Goal: Task Accomplishment & Management: Complete application form

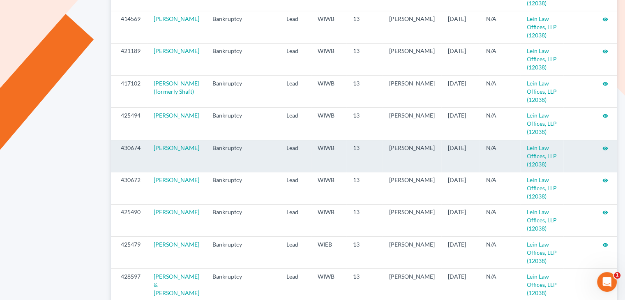
scroll to position [370, 0]
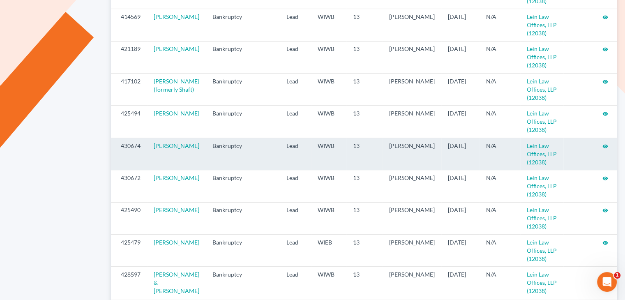
click at [603, 149] on icon "visibility" at bounding box center [605, 146] width 6 height 6
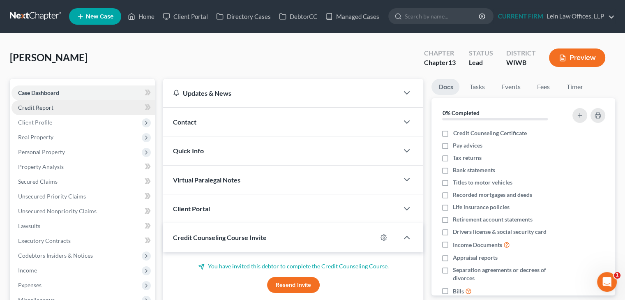
click at [46, 105] on span "Credit Report" at bounding box center [35, 107] width 35 height 7
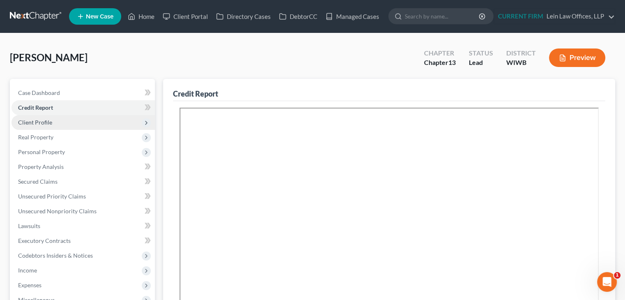
click at [92, 122] on span "Client Profile" at bounding box center [83, 122] width 143 height 15
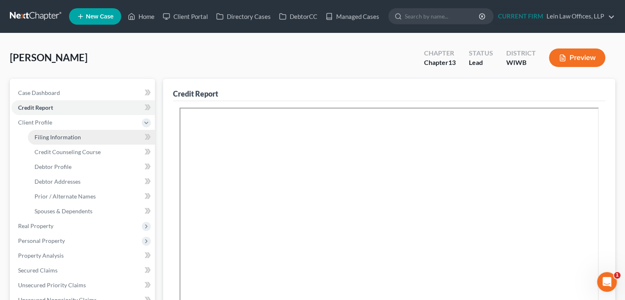
click at [64, 137] on span "Filing Information" at bounding box center [58, 137] width 46 height 7
select select "1"
select select "0"
select select "3"
select select "91"
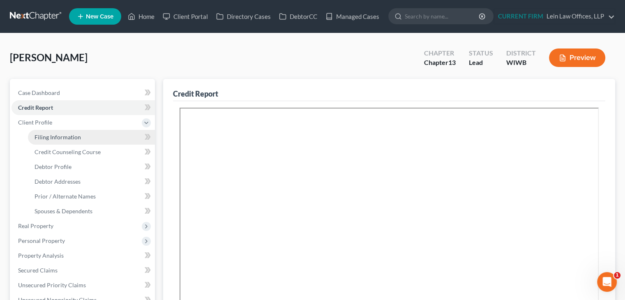
select select "0"
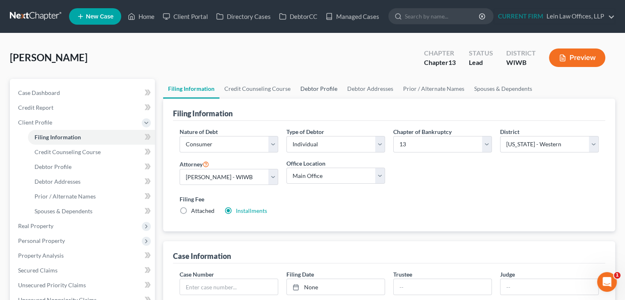
click at [321, 86] on link "Debtor Profile" at bounding box center [318, 89] width 47 height 20
select select "0"
select select "1"
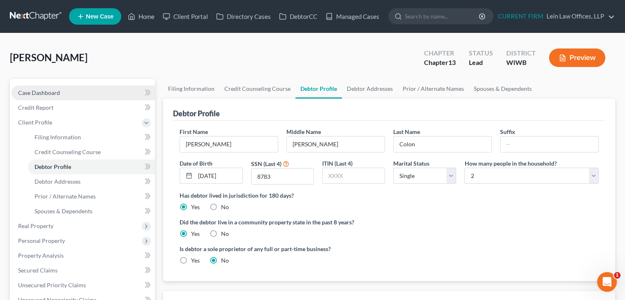
click at [51, 94] on span "Case Dashboard" at bounding box center [39, 92] width 42 height 7
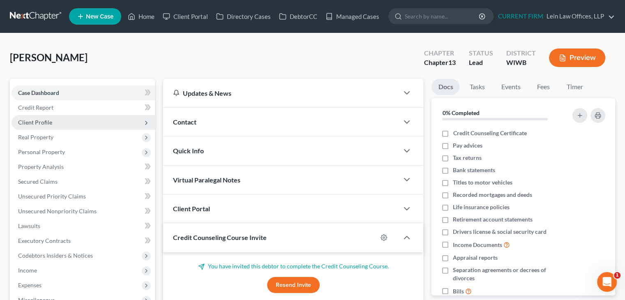
click at [44, 119] on span "Client Profile" at bounding box center [35, 122] width 34 height 7
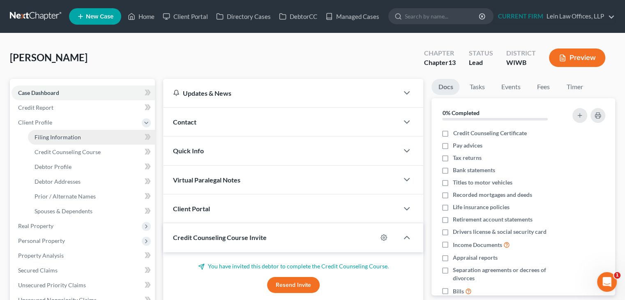
click at [56, 135] on span "Filing Information" at bounding box center [58, 137] width 46 height 7
select select "1"
select select "0"
select select "3"
select select "91"
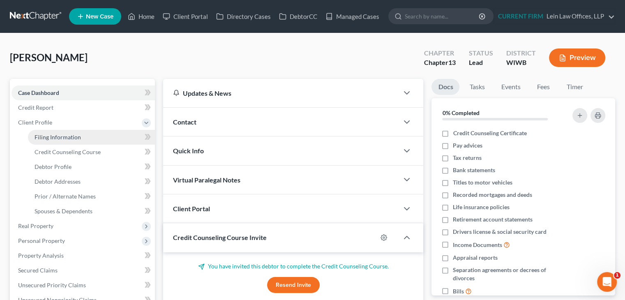
select select "0"
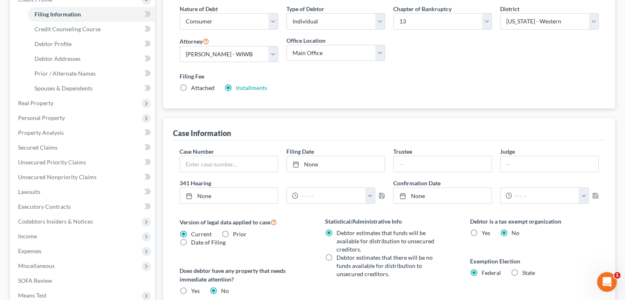
scroll to position [123, 0]
click at [258, 89] on link "Installments" at bounding box center [251, 87] width 31 height 7
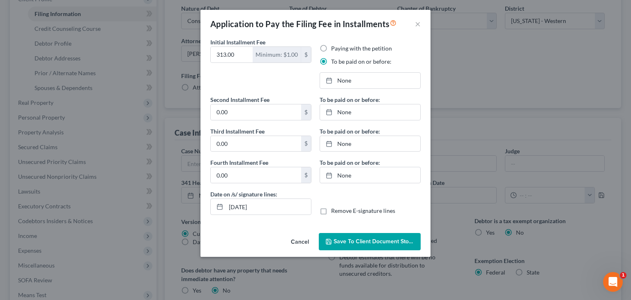
click at [339, 49] on label "Paying with the petition" at bounding box center [361, 48] width 61 height 8
click at [339, 49] on input "Paying with the petition" at bounding box center [337, 46] width 5 height 5
radio input "true"
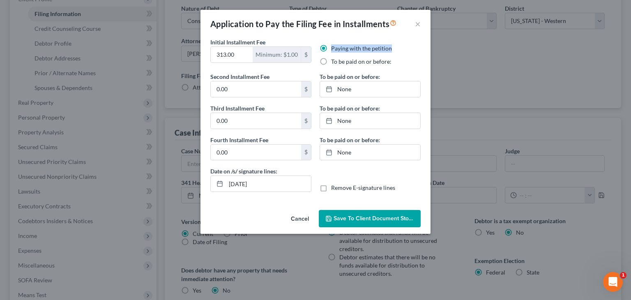
drag, startPoint x: 393, startPoint y: 50, endPoint x: 329, endPoint y: 52, distance: 63.7
click at [329, 52] on div "Paying with the petition" at bounding box center [370, 48] width 101 height 8
copy label "Paying with the petition"
click at [357, 218] on span "Save to Client Document Storage" at bounding box center [377, 218] width 87 height 7
